Goal: Information Seeking & Learning: Learn about a topic

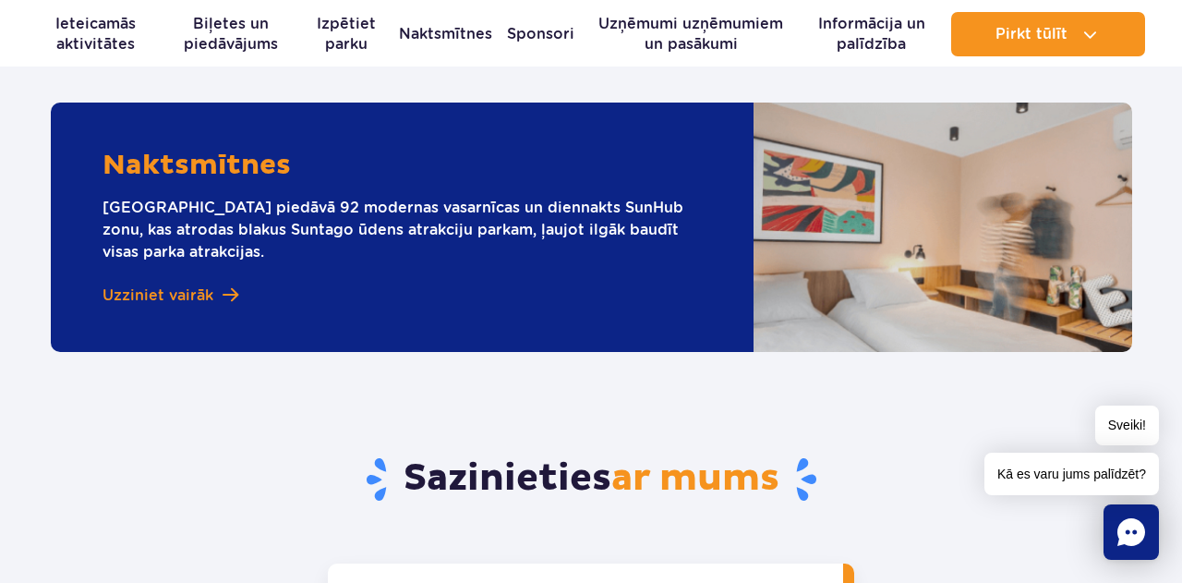
scroll to position [2011, 0]
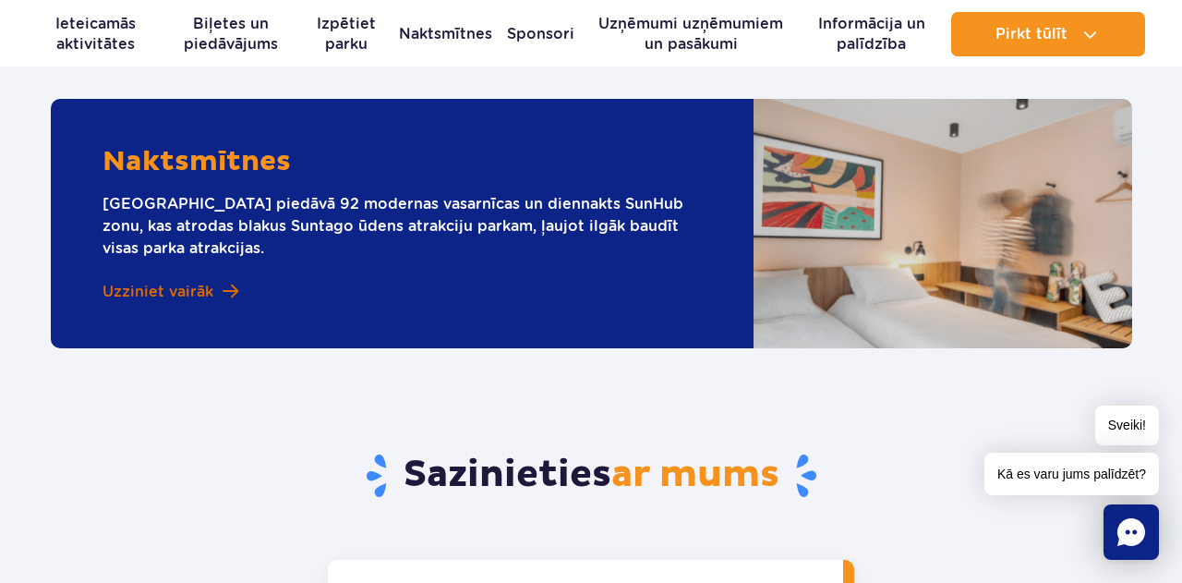
click at [183, 291] on font "Uzziniet vairāk" at bounding box center [158, 292] width 111 height 18
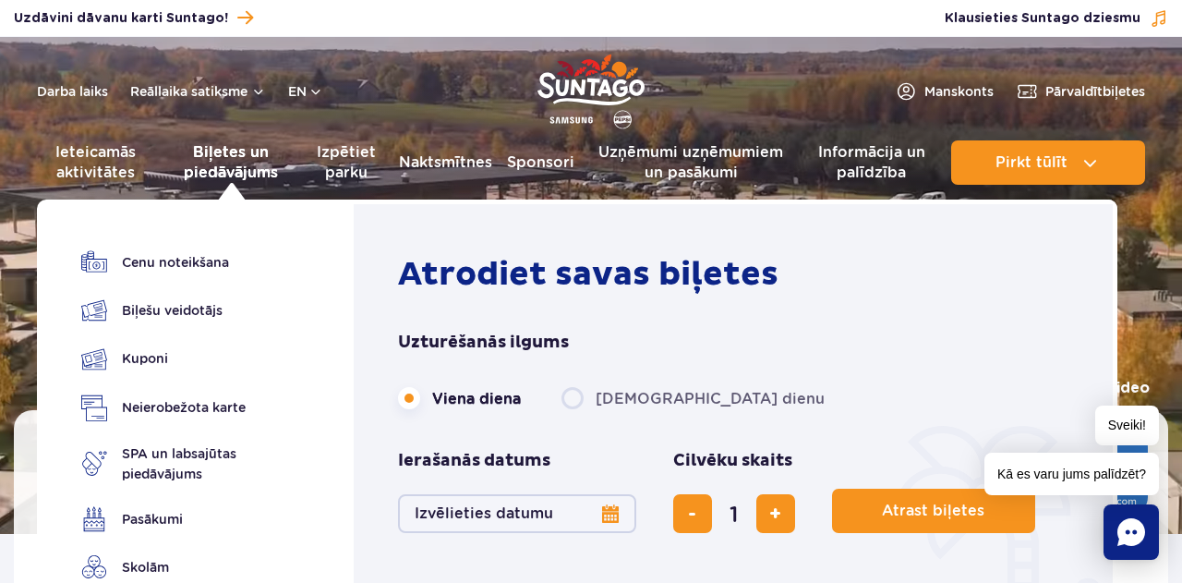
click at [222, 150] on font "Biļetes un piedāvājums" at bounding box center [231, 162] width 94 height 38
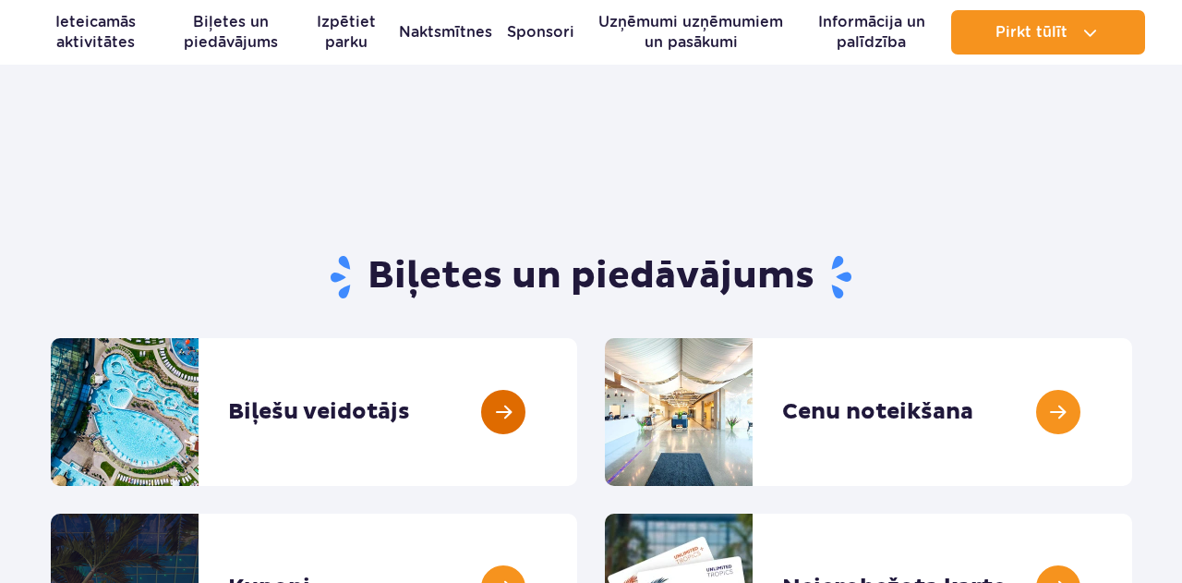
scroll to position [85, 0]
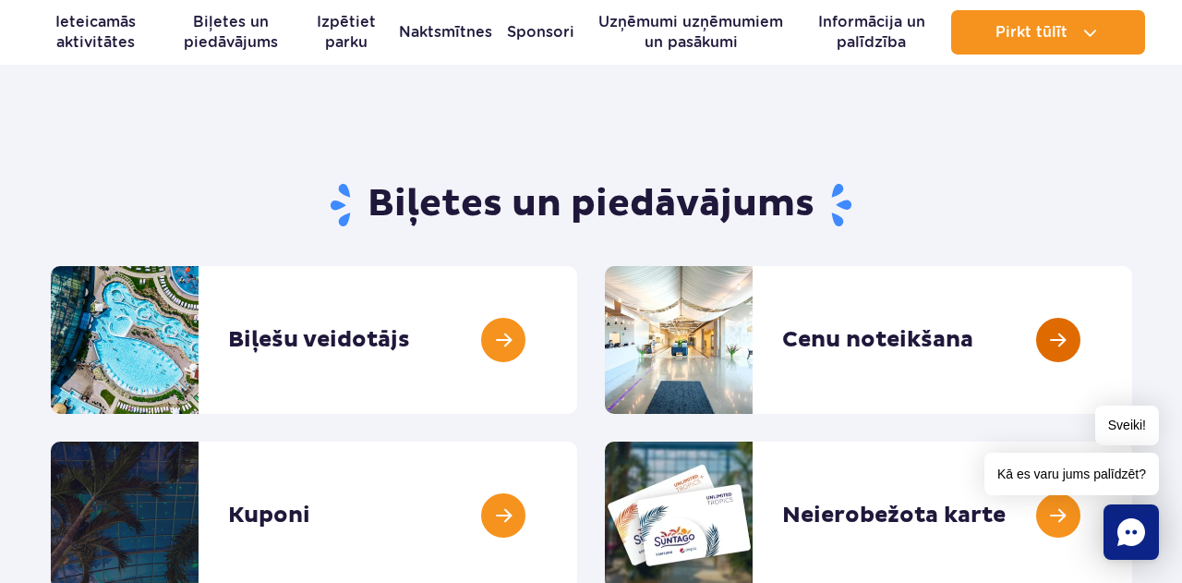
click at [1132, 342] on link at bounding box center [1132, 340] width 0 height 148
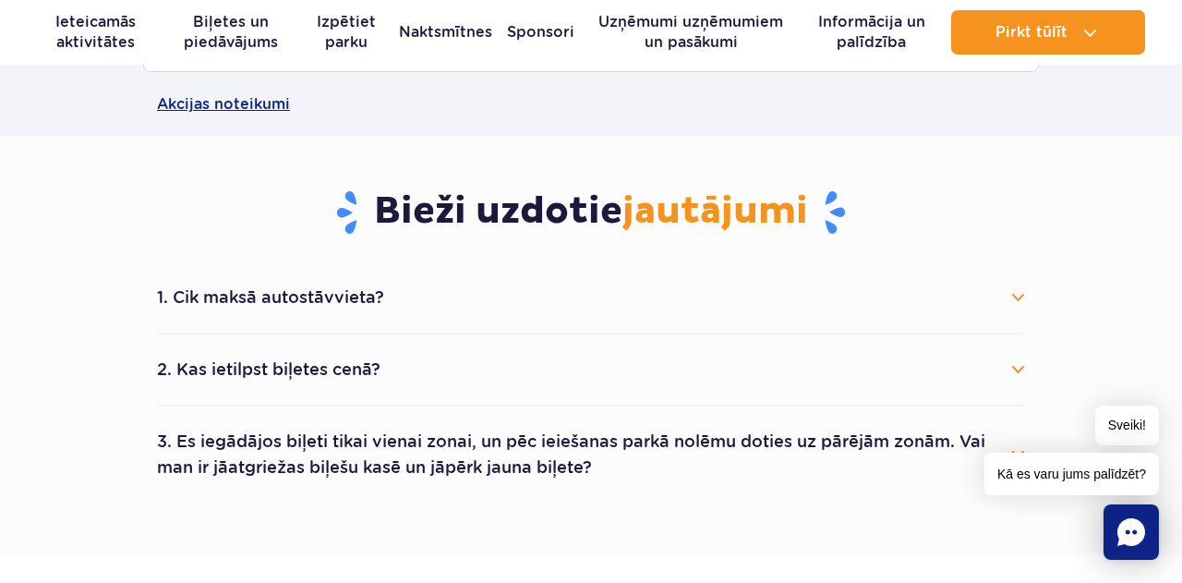
scroll to position [910, 0]
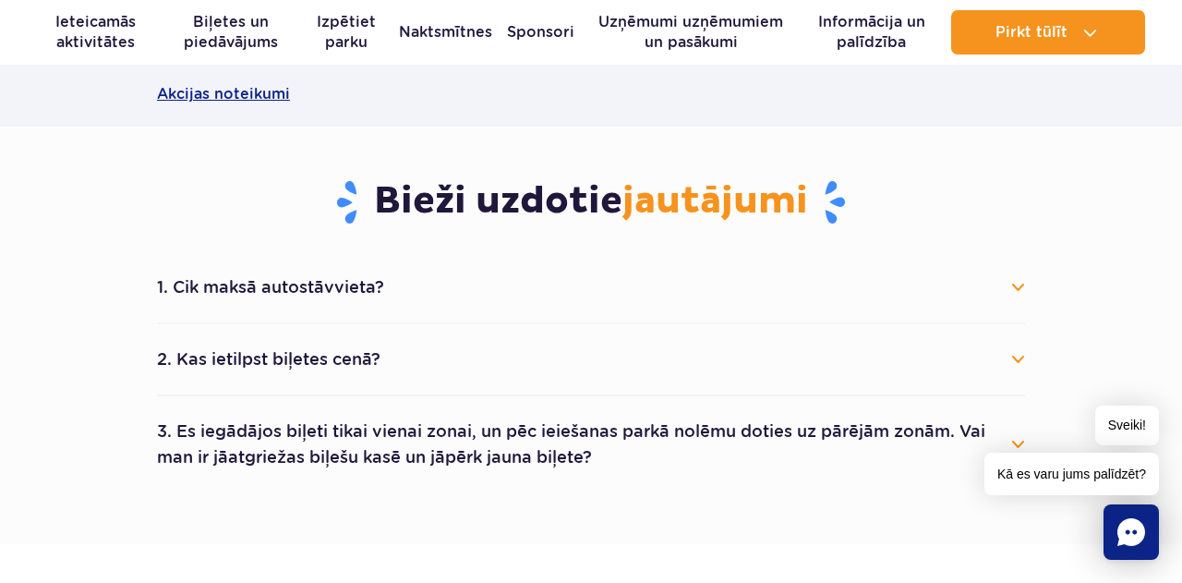
click at [1011, 288] on button "1. Cik maksā autostāvvieta?" at bounding box center [591, 287] width 868 height 41
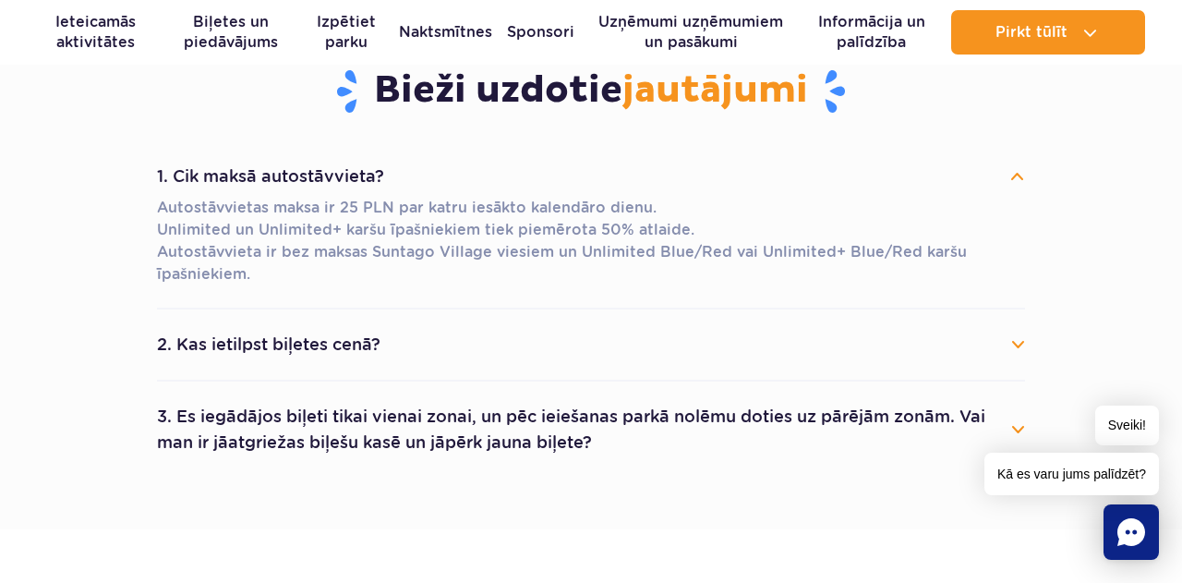
scroll to position [1027, 0]
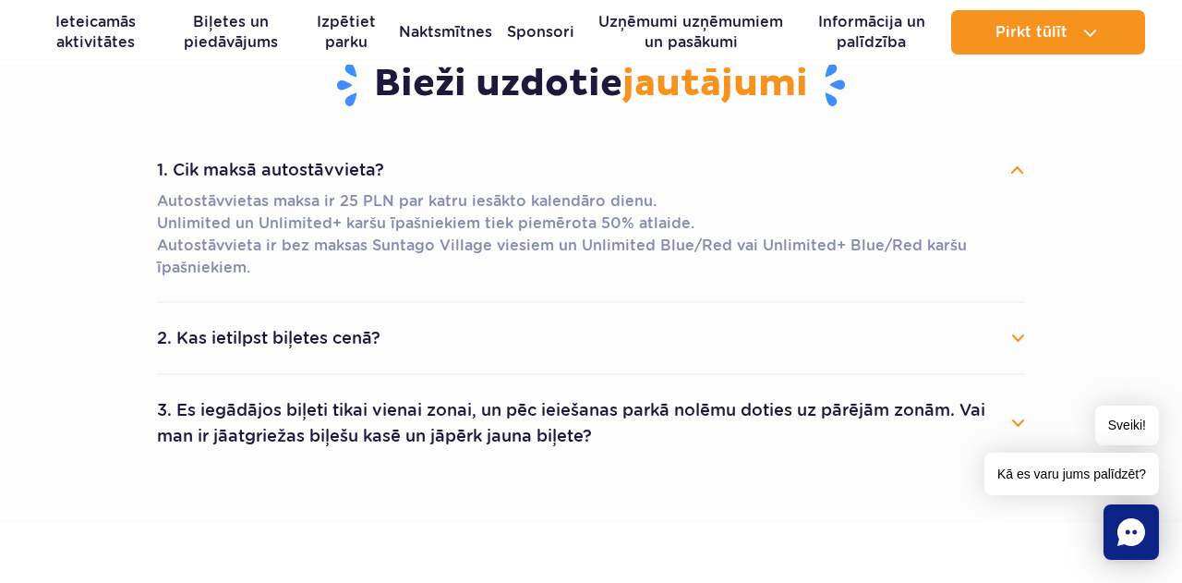
click at [1017, 342] on button "2. Kas ietilpst biļetes cenā?" at bounding box center [591, 338] width 868 height 41
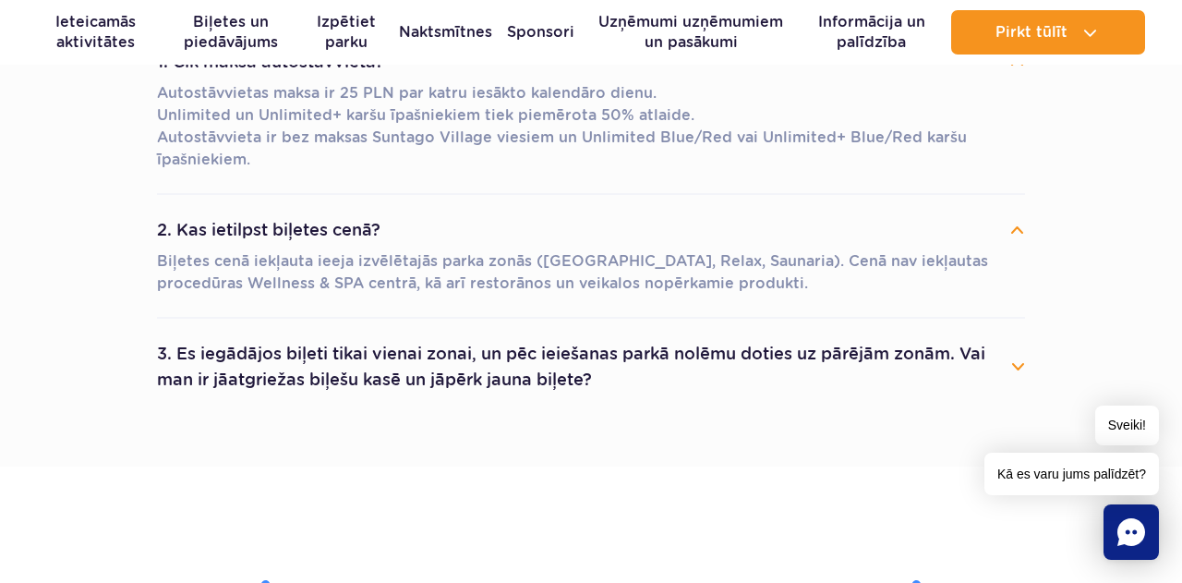
scroll to position [1137, 0]
click at [1011, 357] on button "3. Es iegādājos biļeti tikai vienai zonai, un pēc ieiešanas parkā nolēmu doties…" at bounding box center [591, 365] width 868 height 67
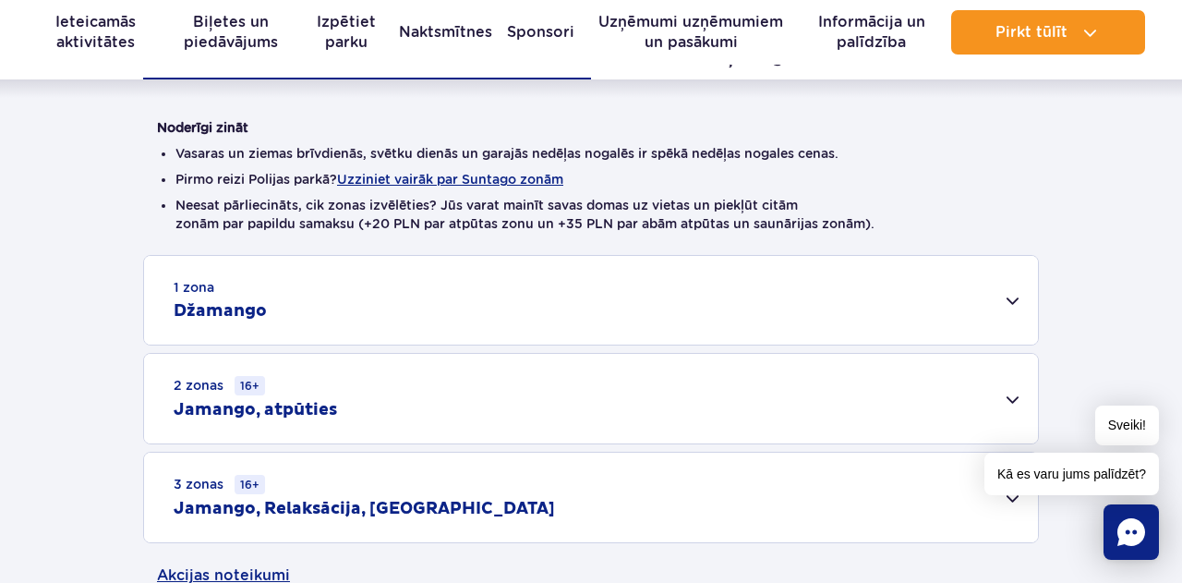
scroll to position [428, 0]
click at [1012, 394] on div "2 zonas 16+ Jamango, atpūties" at bounding box center [591, 400] width 894 height 90
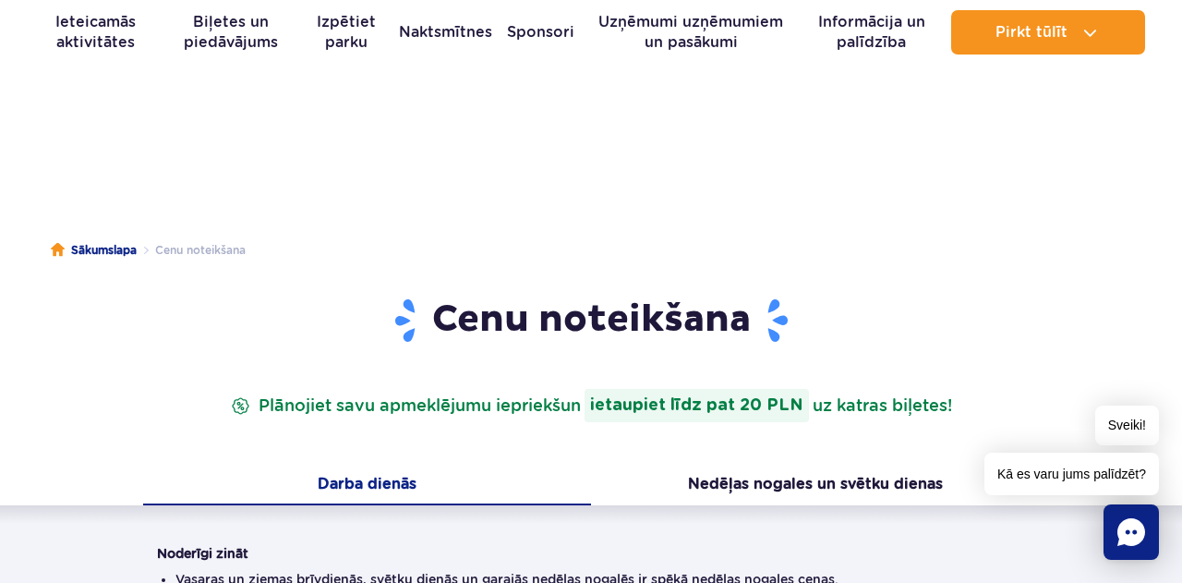
scroll to position [0, 0]
